Goal: Find specific page/section

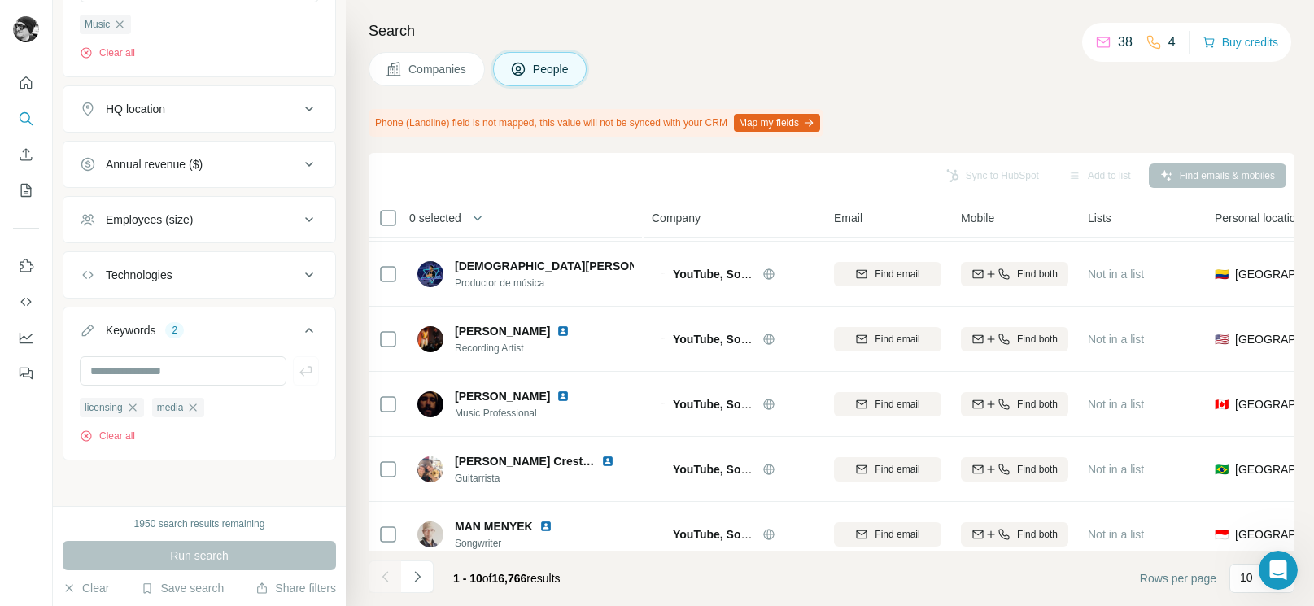
scroll to position [347, 0]
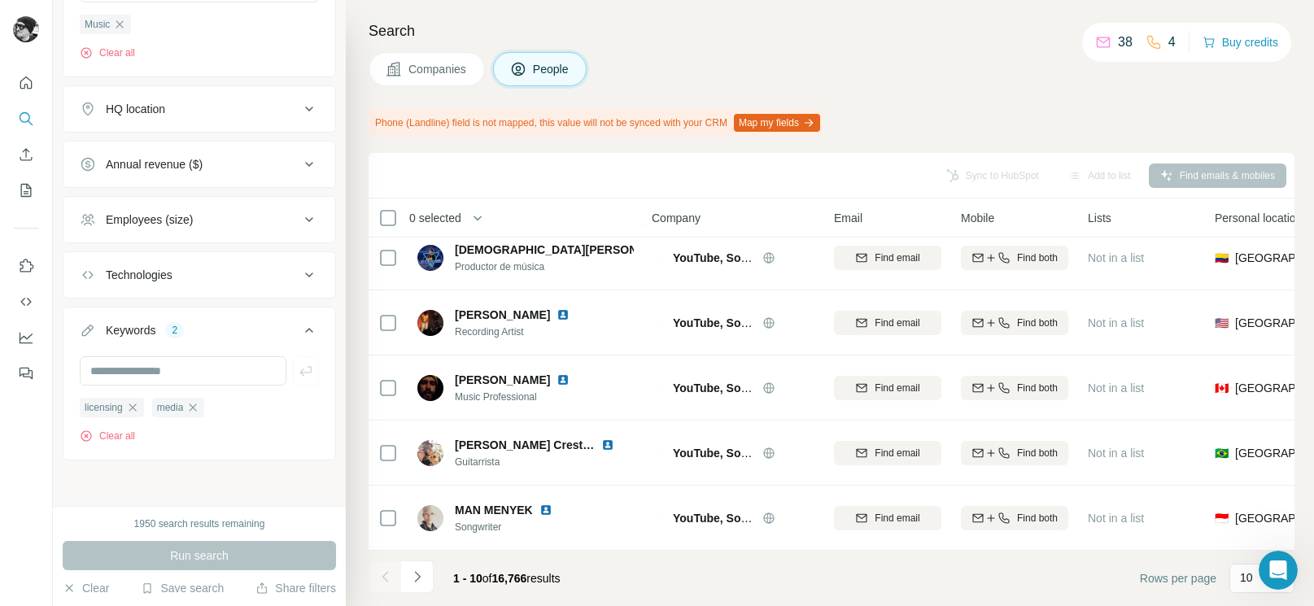
click at [418, 578] on icon "Navigate to next page" at bounding box center [417, 576] width 6 height 11
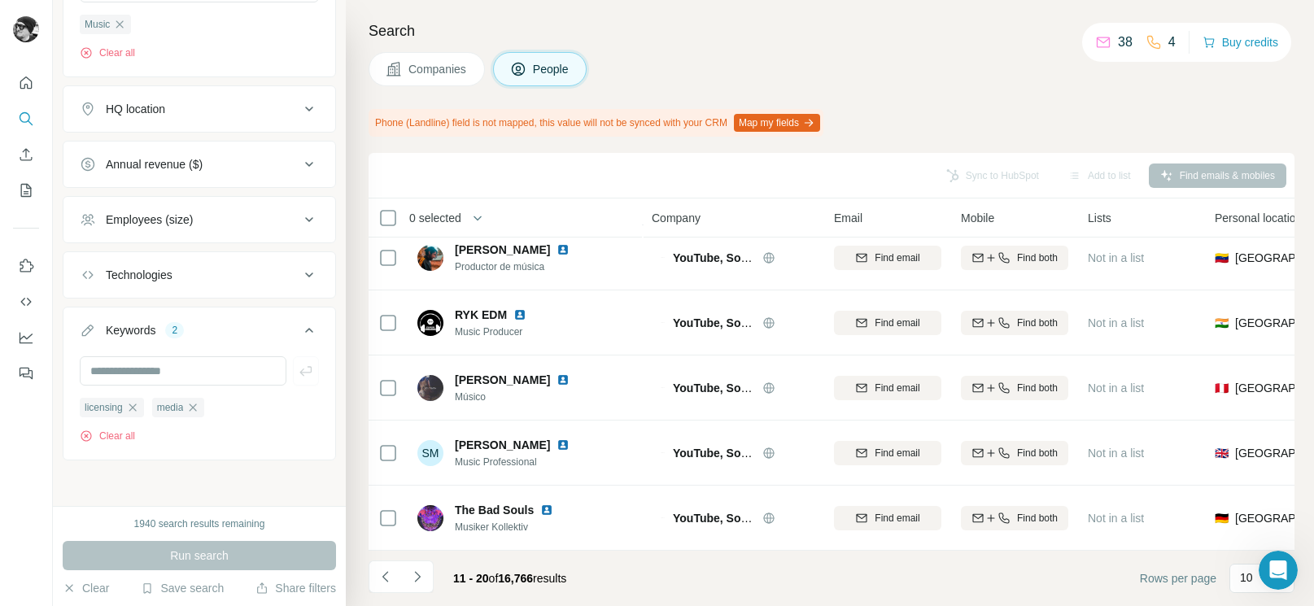
click at [418, 578] on icon "Navigate to next page" at bounding box center [417, 576] width 6 height 11
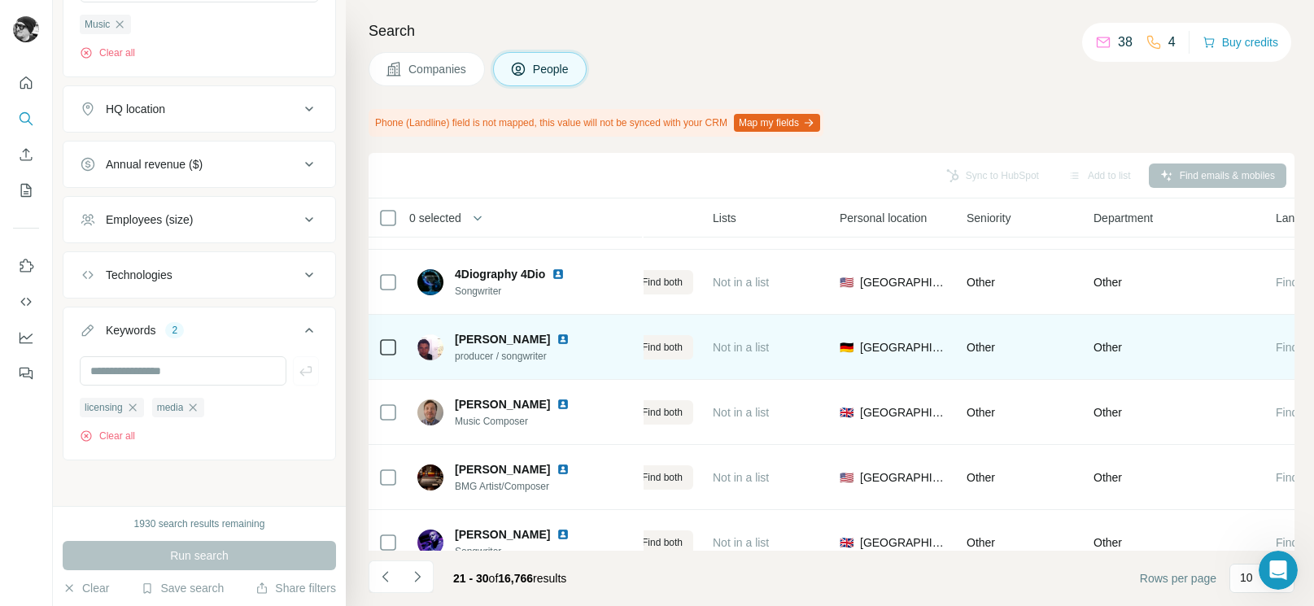
scroll to position [118, 482]
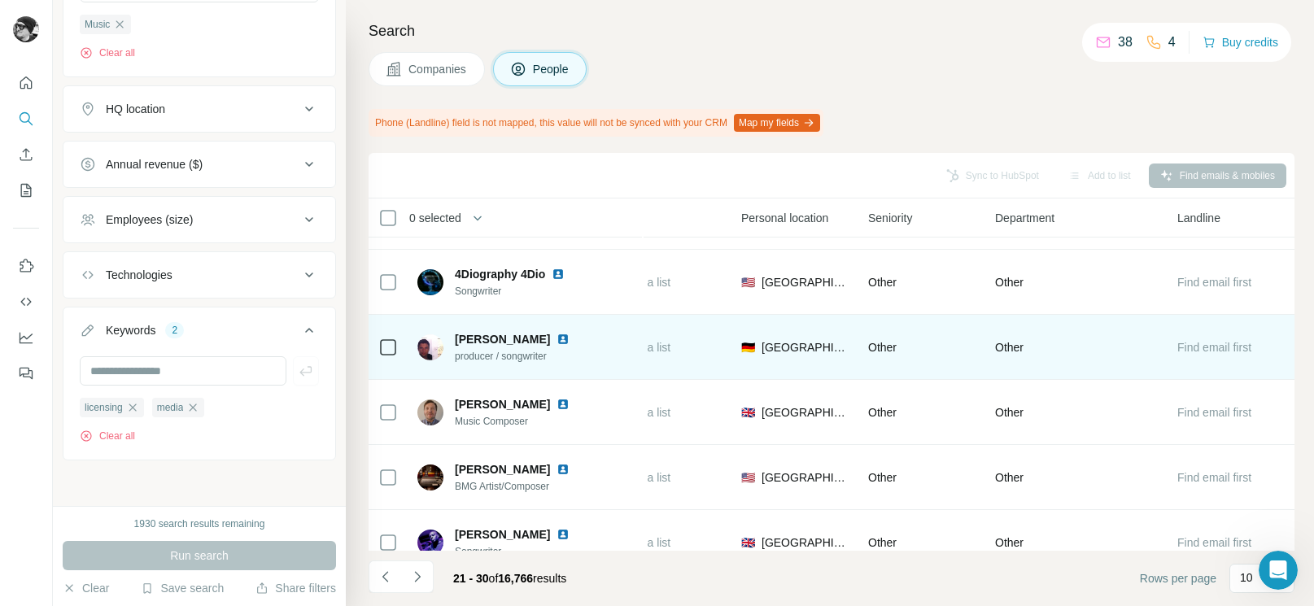
click at [1216, 346] on span "Find email first" at bounding box center [1214, 347] width 74 height 13
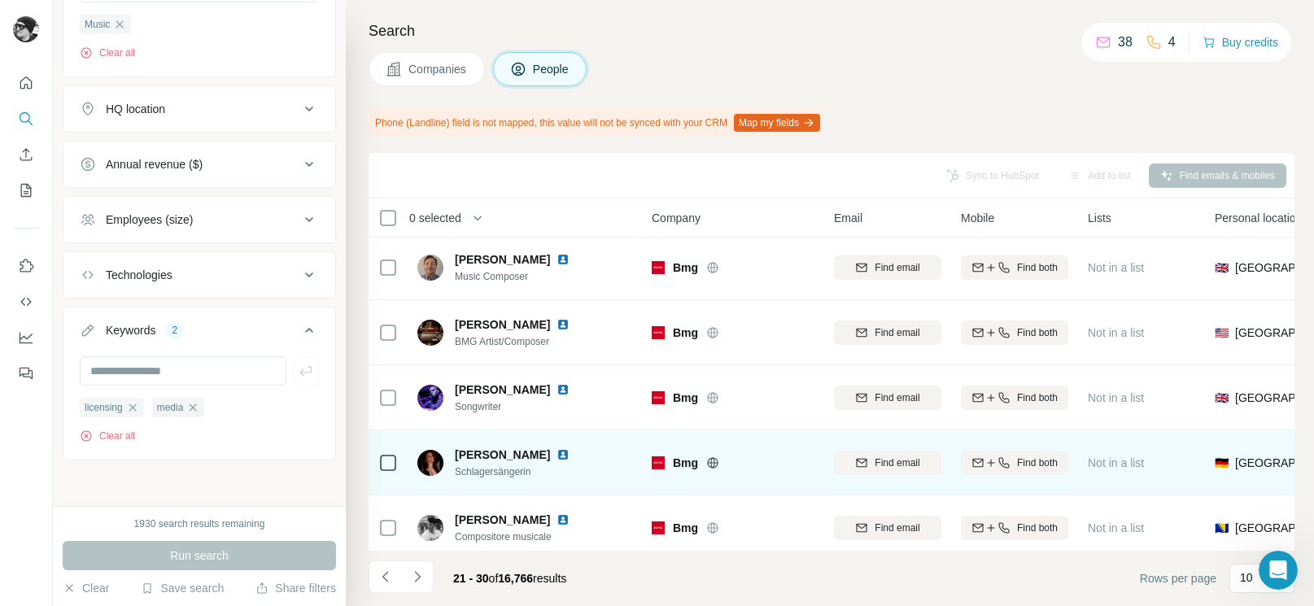
scroll to position [259, 0]
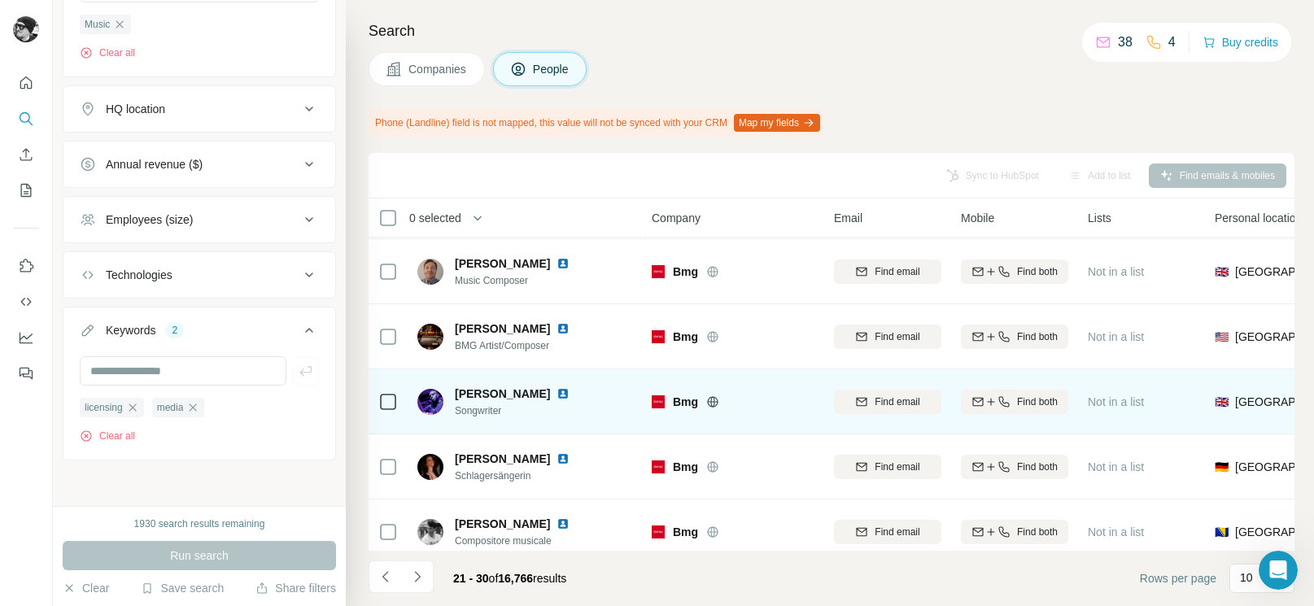
click at [560, 395] on img at bounding box center [562, 393] width 13 height 13
